Goal: Information Seeking & Learning: Learn about a topic

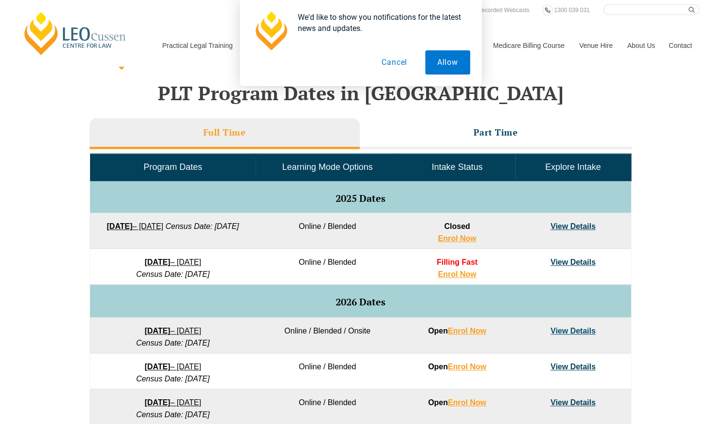
click at [399, 67] on button "Cancel" at bounding box center [395, 62] width 50 height 24
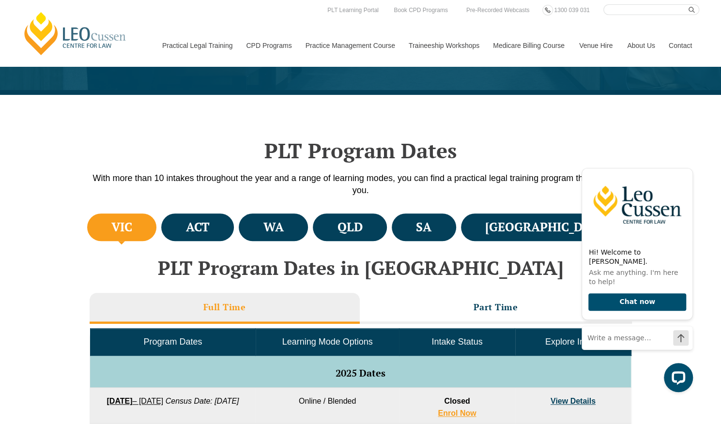
scroll to position [193, 0]
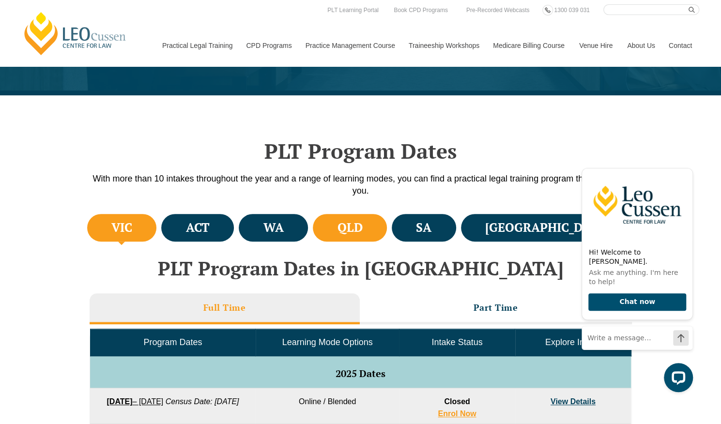
click at [362, 227] on h4 "QLD" at bounding box center [349, 228] width 25 height 16
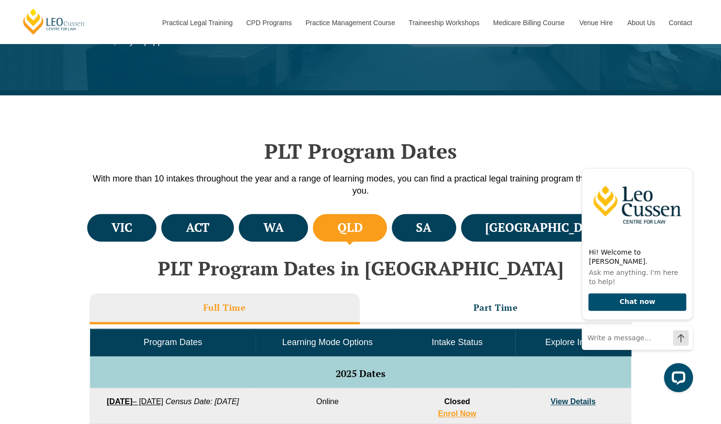
scroll to position [303, 0]
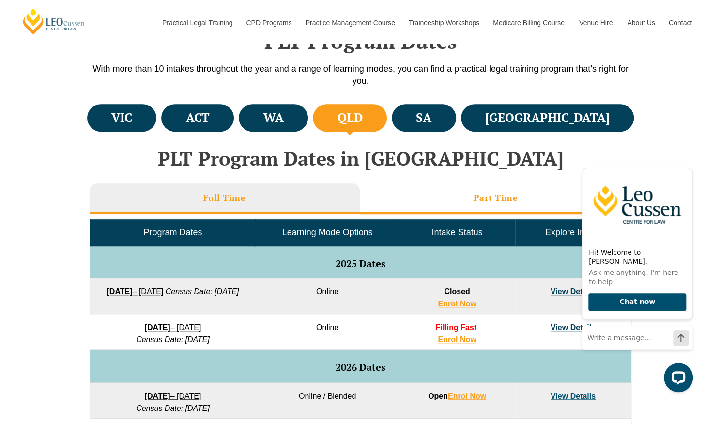
click at [442, 203] on li "Part Time" at bounding box center [496, 199] width 272 height 31
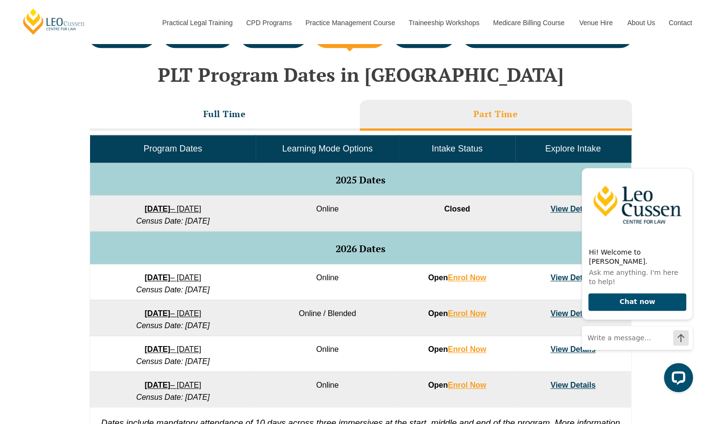
scroll to position [407, 0]
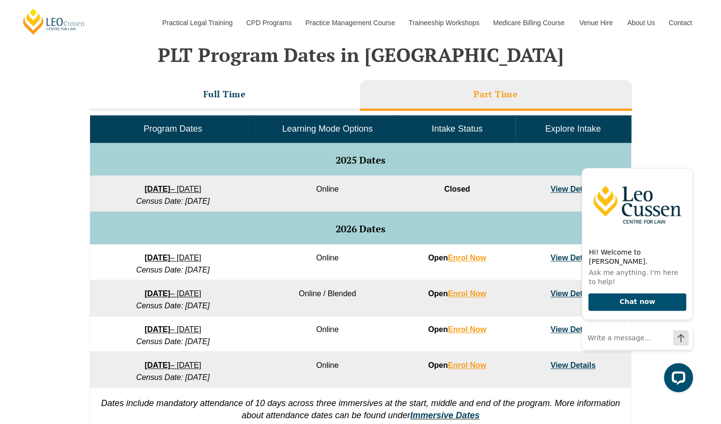
click at [556, 257] on link "View Details" at bounding box center [573, 258] width 45 height 8
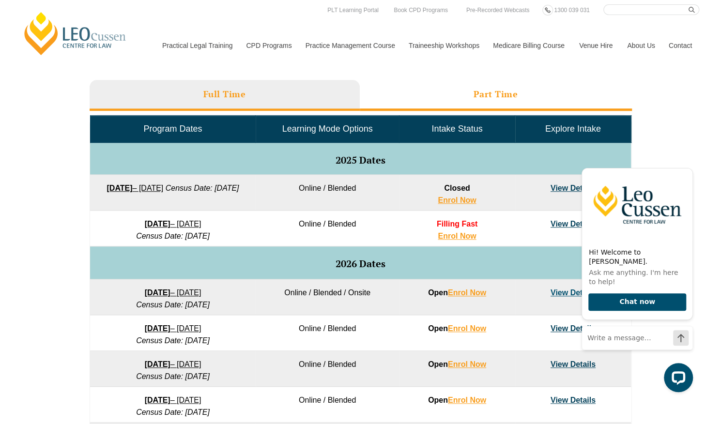
click at [476, 90] on h3 "Part Time" at bounding box center [496, 94] width 45 height 11
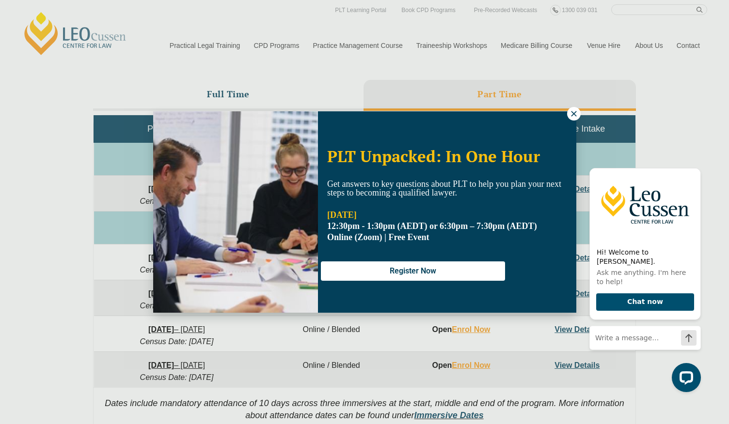
click at [572, 113] on icon at bounding box center [573, 114] width 9 height 9
